Goal: Download file/media

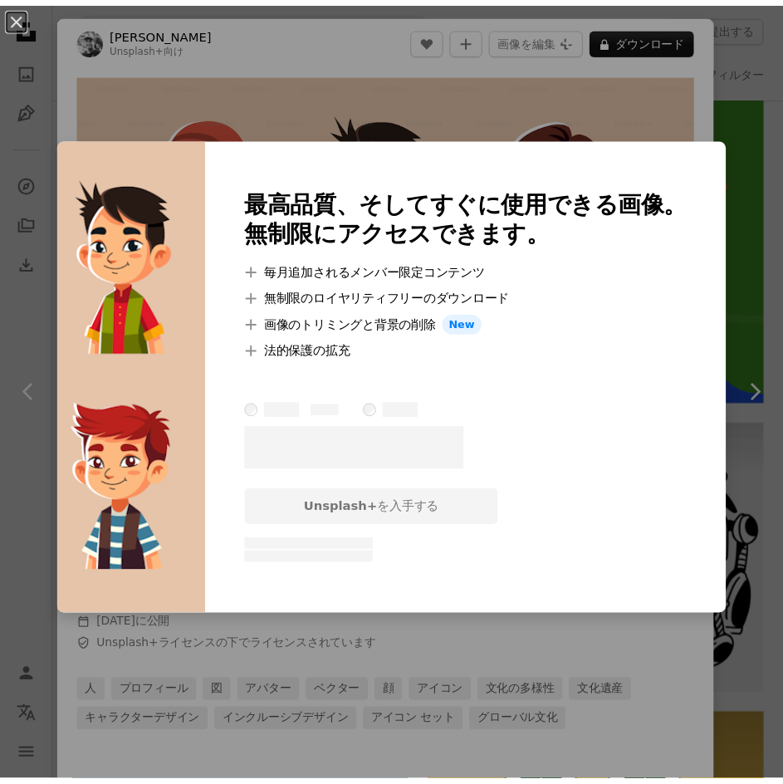
scroll to position [73, 0]
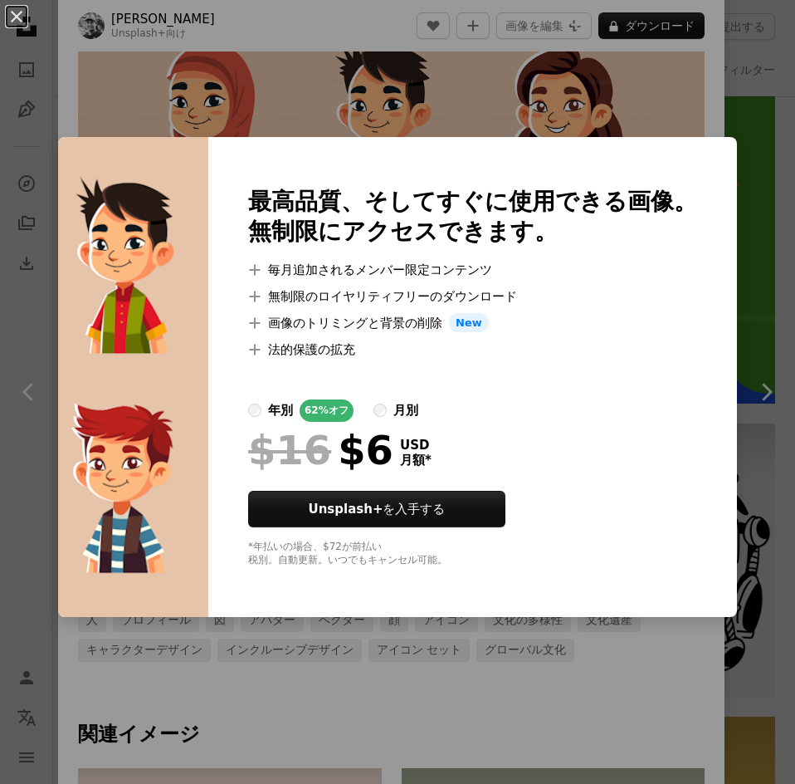
click at [498, 571] on div "最高品質、そしてすぐに使用できる画像。 無制限にアクセスできます。 A plus sign 毎月追加されるメンバー限定コンテンツ A plus sign 無制…" at bounding box center [472, 377] width 529 height 481
click at [482, 640] on div "An X shape 最高品質、そしてすぐに使用できる画像。 無制限にアクセスできます。 A plus sign 毎月追加されるメンバー限定コンテンツ A p…" at bounding box center [397, 392] width 795 height 784
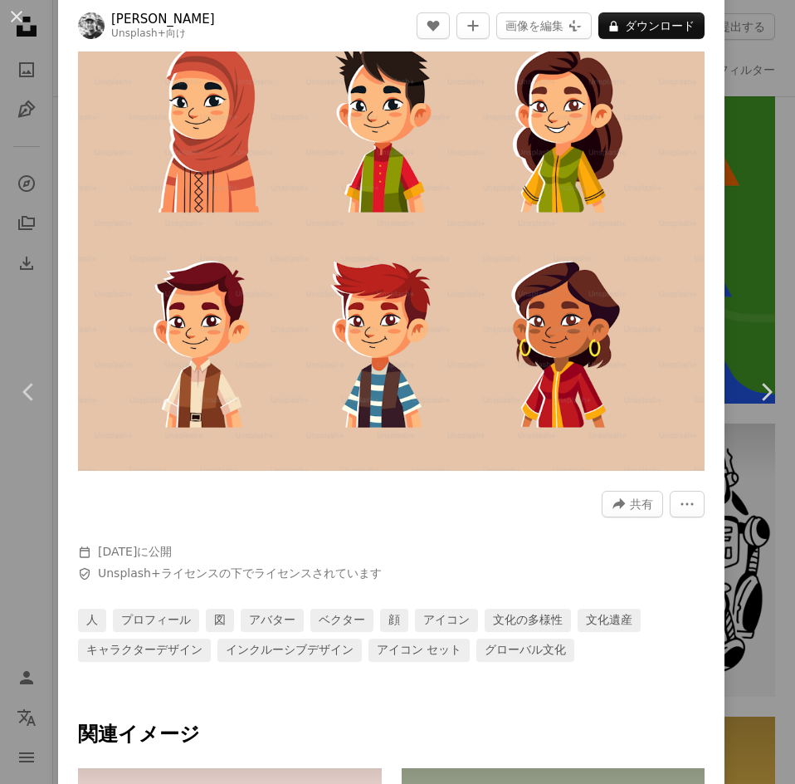
click at [51, 245] on div "An X shape Chevron left Chevron right [PERSON_NAME] Unsplash+ 向け A heart A plus…" at bounding box center [397, 392] width 795 height 784
